Goal: Information Seeking & Learning: Learn about a topic

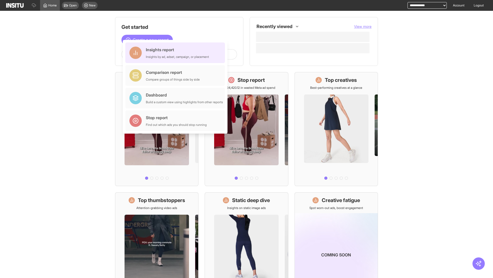
click at [177, 53] on div "Insights report Insights by ad, adset, campaign, or placement" at bounding box center [177, 53] width 63 height 12
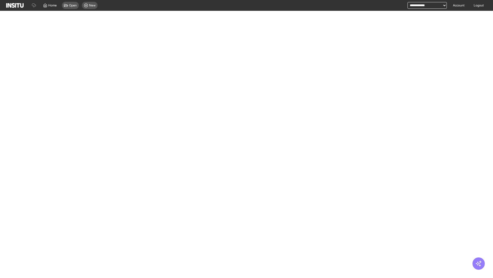
select select "**"
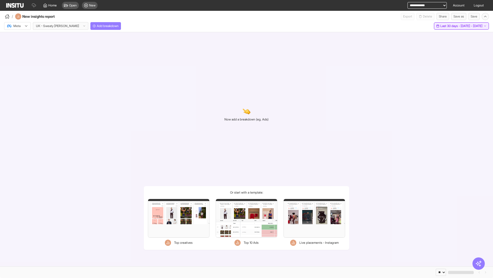
click at [452, 26] on span "Last 30 days - [DATE] - [DATE]" at bounding box center [462, 26] width 42 height 4
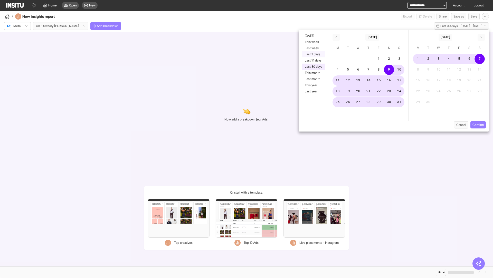
click at [313, 54] on button "Last 7 days" at bounding box center [314, 54] width 24 height 6
